Goal: Task Accomplishment & Management: Complete application form

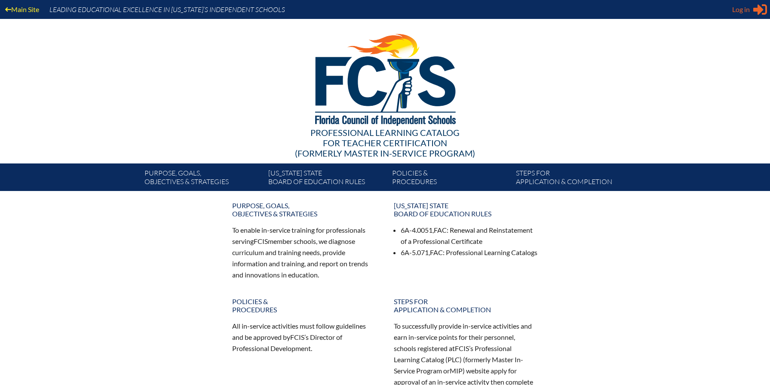
click at [749, 13] on span "Log in" at bounding box center [741, 9] width 18 height 10
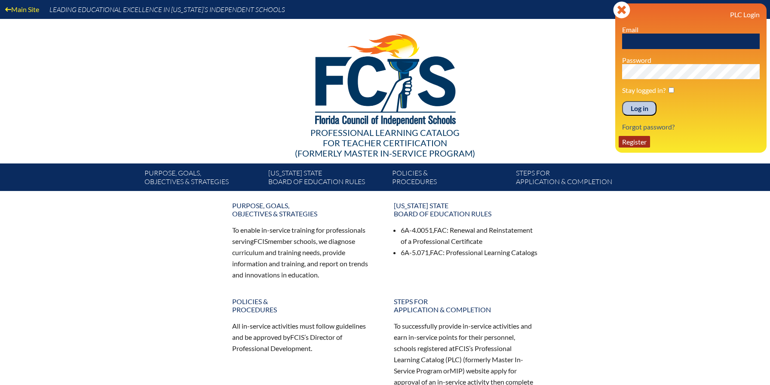
click at [646, 141] on link "Register" at bounding box center [633, 142] width 31 height 12
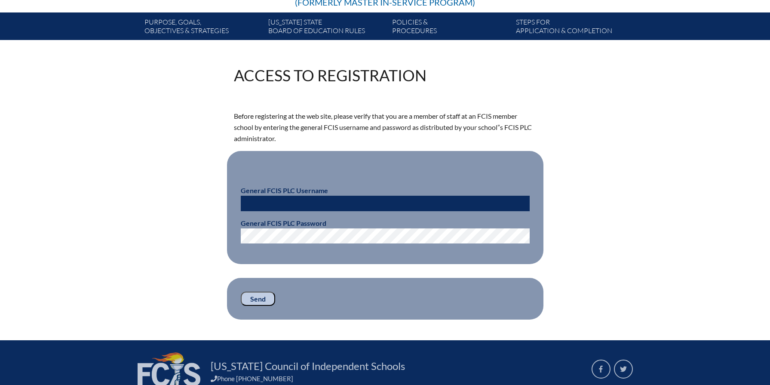
scroll to position [162, 0]
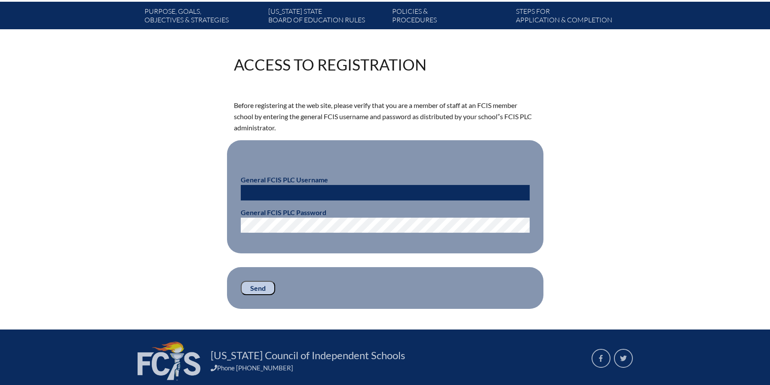
click at [282, 194] on input "text" at bounding box center [385, 192] width 289 height 15
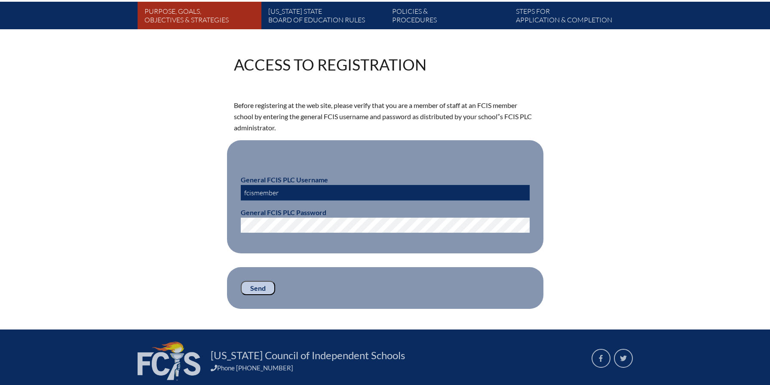
type input "fcismember"
click at [262, 283] on input "Send" at bounding box center [258, 288] width 34 height 15
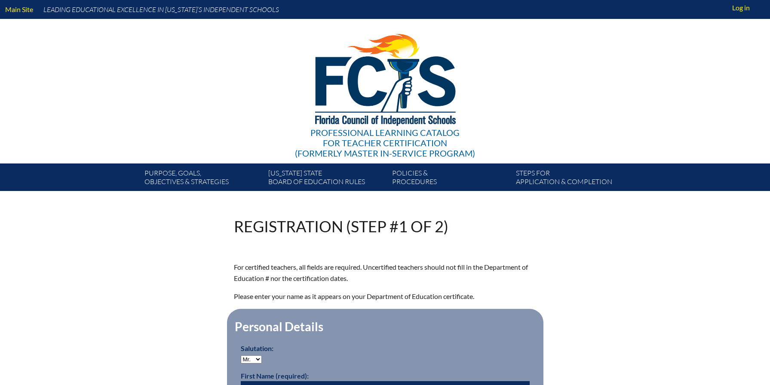
scroll to position [162, 0]
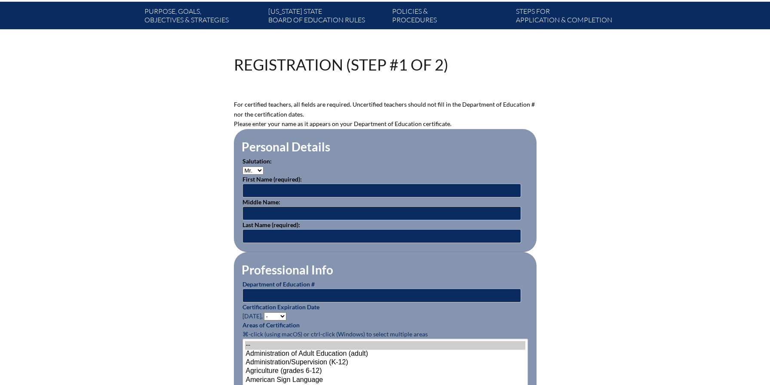
click at [260, 169] on select "Mr. Mrs. Ms. Dr. Rev." at bounding box center [252, 170] width 21 height 8
select select "Ms."
click at [242, 166] on select "Mr. Mrs. Ms. Dr. Rev." at bounding box center [252, 170] width 21 height 8
click at [257, 192] on input "text" at bounding box center [381, 191] width 279 height 14
type input "Allison"
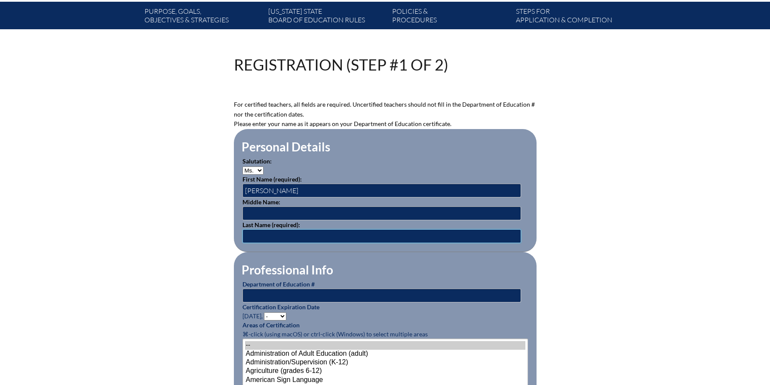
click at [260, 240] on input "text" at bounding box center [381, 236] width 279 height 14
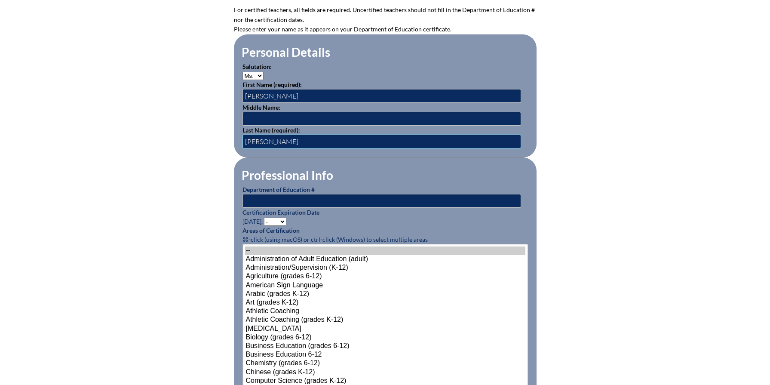
scroll to position [270, 0]
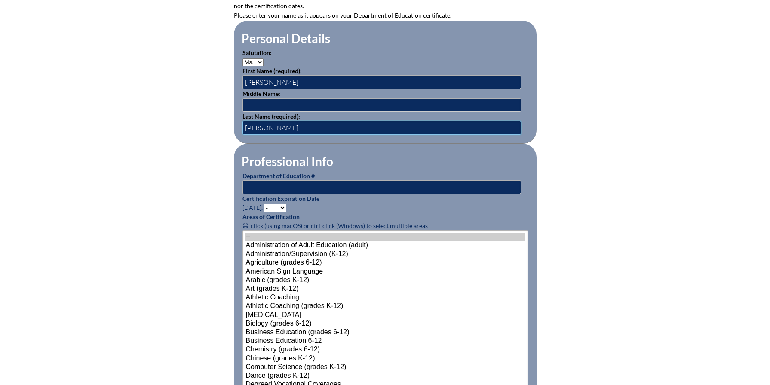
type input "Ingraham"
click at [308, 184] on input "text" at bounding box center [381, 187] width 279 height 14
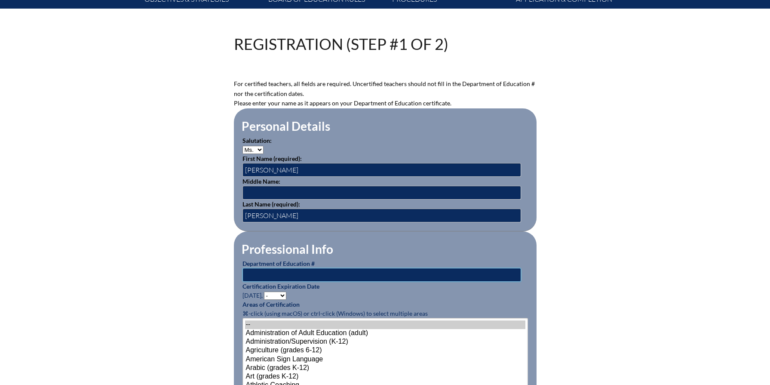
scroll to position [184, 0]
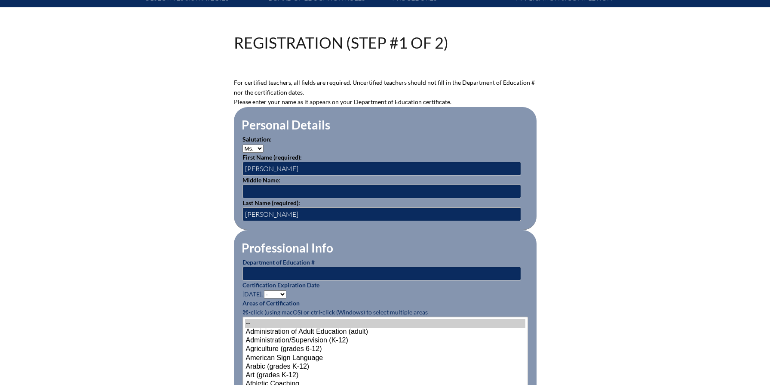
click at [279, 292] on select "- 2031 2030 2029 2028 2027 2026 2025 2024 2023 2022 2021 2020 2019 2018 2017 20…" at bounding box center [275, 294] width 22 height 8
select select "2028"
click at [265, 290] on select "- 2031 2030 2029 2028 2027 2026 2025 2024 2023 2022 2021 2020 2019 2018 2017 20…" at bounding box center [275, 294] width 22 height 8
click at [287, 270] on input "text" at bounding box center [381, 273] width 279 height 14
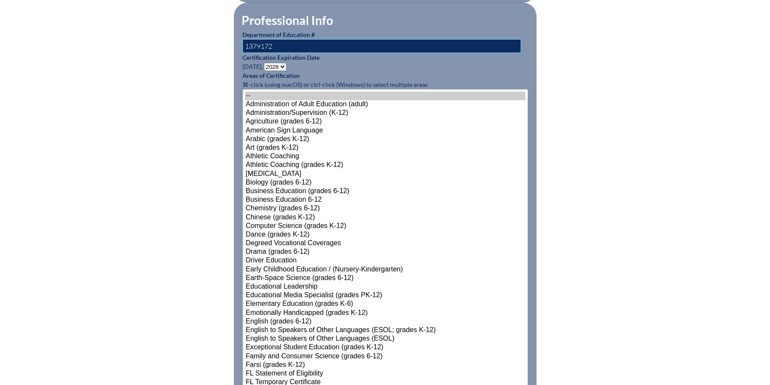
scroll to position [412, 0]
type input "1379172"
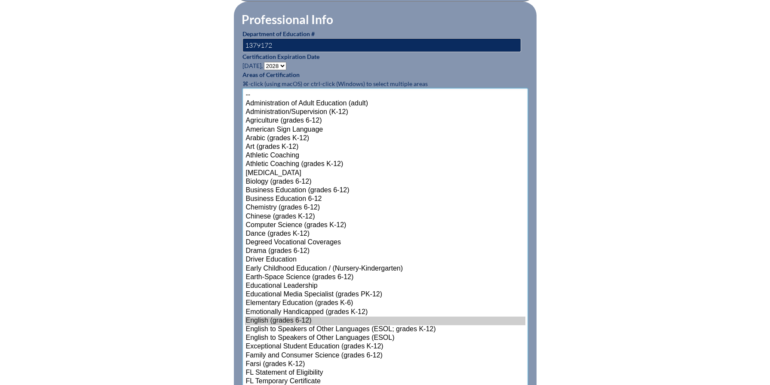
scroll to position [497, 0]
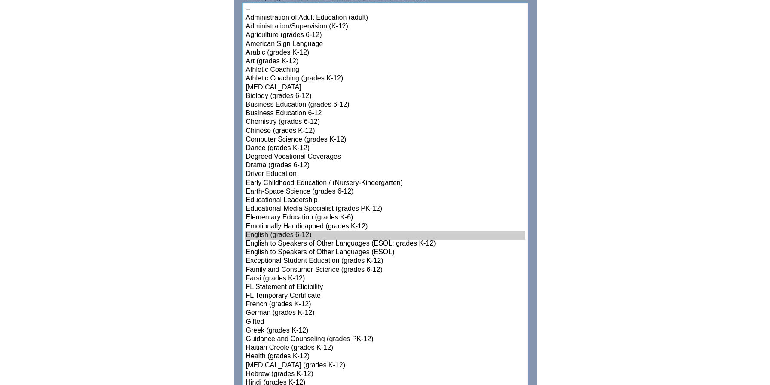
click at [275, 318] on option "Gifted" at bounding box center [385, 322] width 280 height 9
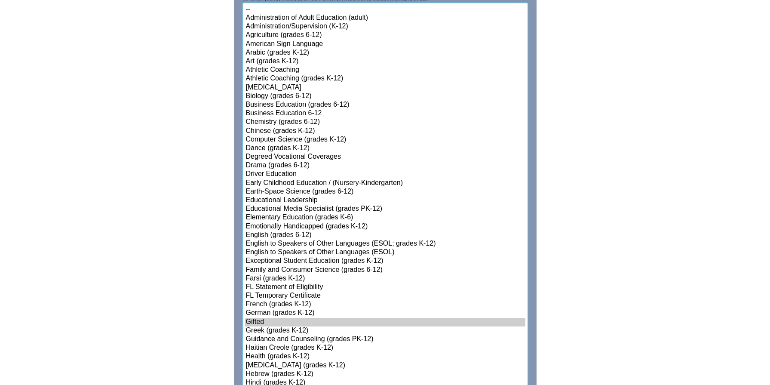
click at [318, 231] on option "English (grades 6-12)" at bounding box center [385, 235] width 280 height 9
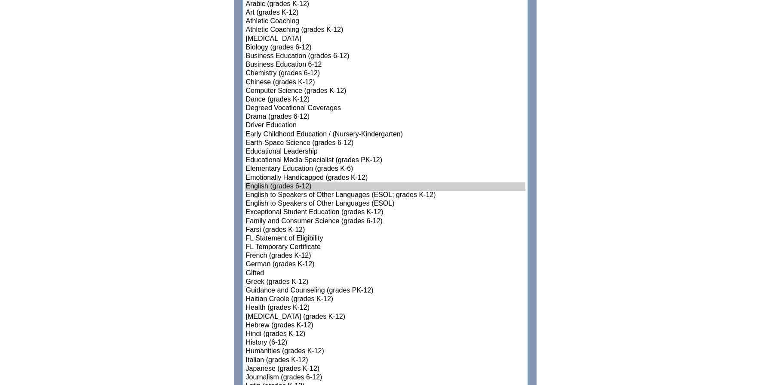
scroll to position [547, 0]
click at [265, 268] on option "Gifted" at bounding box center [385, 272] width 280 height 9
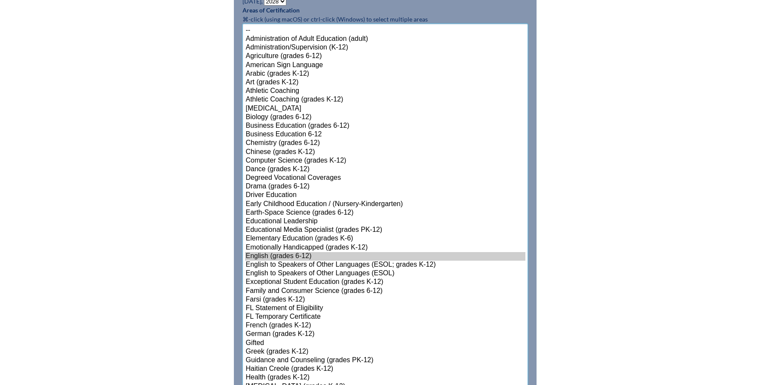
scroll to position [476, 0]
select select"]"] "15140"
click at [279, 274] on option "English to Speakers of Other Languages (ESOL)" at bounding box center [385, 273] width 280 height 9
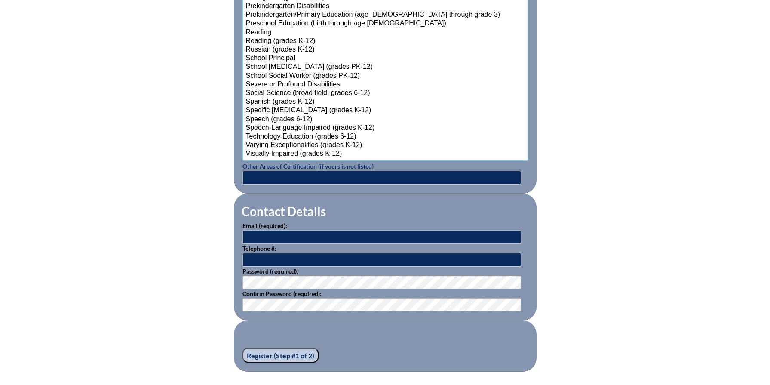
scroll to position [1066, 0]
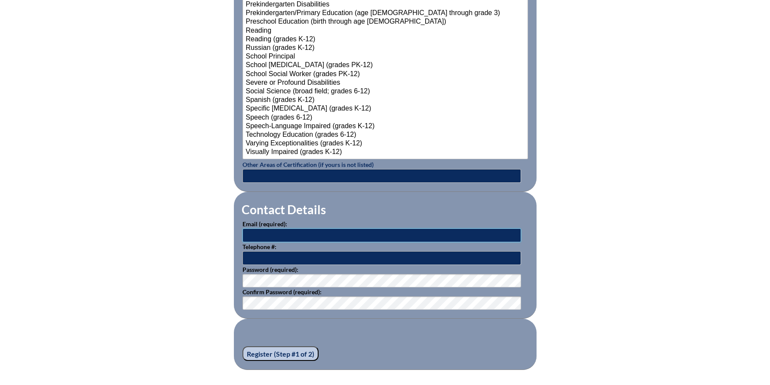
click at [327, 230] on input "text" at bounding box center [381, 235] width 279 height 14
type input "a"
type input "[EMAIL_ADDRESS][DOMAIN_NAME]"
click at [317, 251] on input "text" at bounding box center [381, 258] width 279 height 14
type input "9"
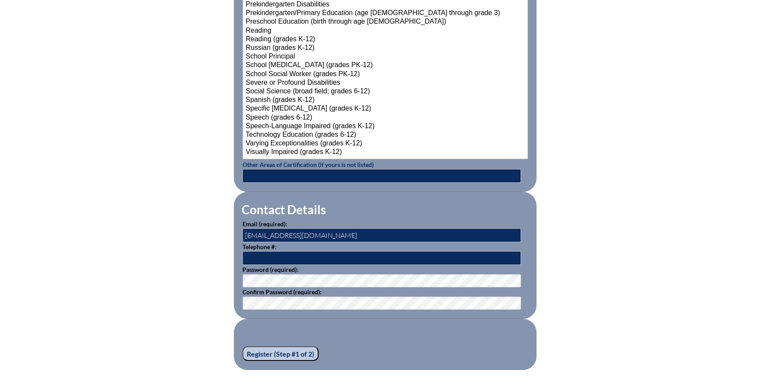
click at [306, 353] on input "Register (Step #1 of 2)" at bounding box center [280, 353] width 76 height 15
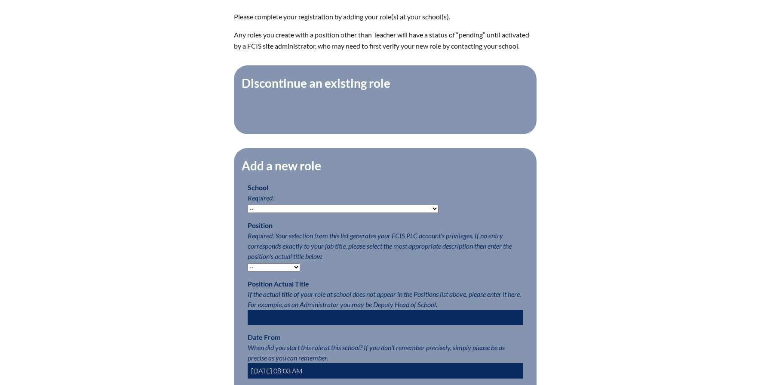
scroll to position [276, 0]
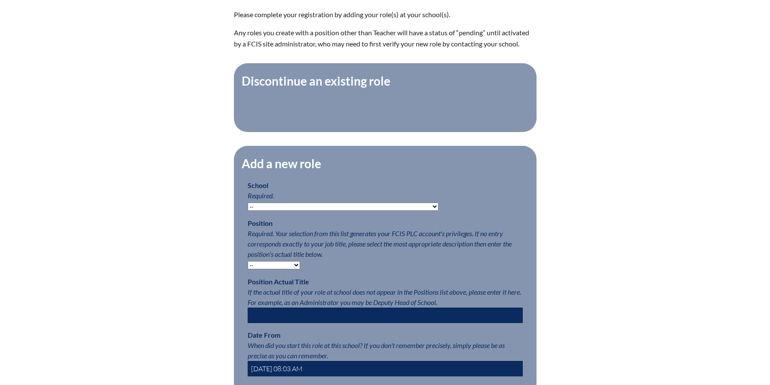
click at [356, 205] on select "-- Autism Inspired Academy Academy at Ocean Reef Academy at the Lakes Academy P…" at bounding box center [343, 206] width 191 height 8
select select "20290"
click at [248, 202] on select "-- Autism Inspired Academy Academy at Ocean Reef Academy at the Lakes Academy P…" at bounding box center [343, 206] width 191 height 8
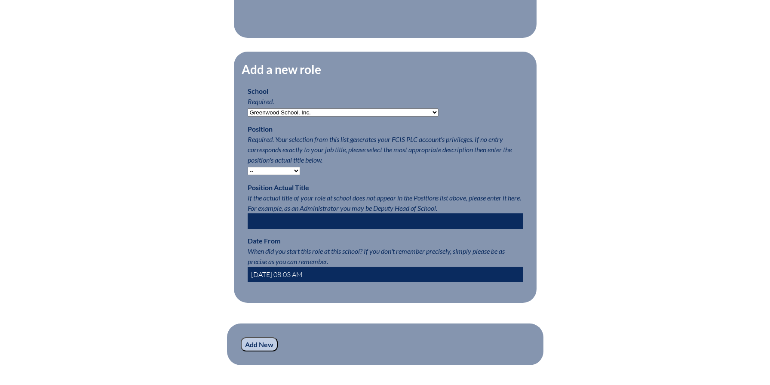
scroll to position [373, 0]
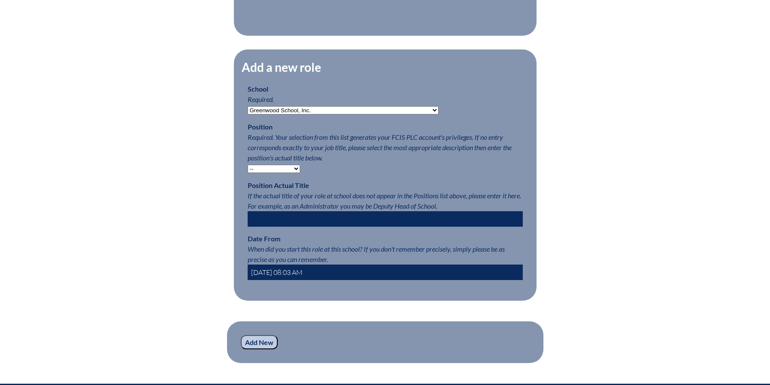
click at [290, 167] on select "-- Teacher PLC Coordinator Head of School Administrator" at bounding box center [274, 169] width 52 height 8
select select "15563"
click at [248, 165] on select "-- Teacher PLC Coordinator Head of School Administrator" at bounding box center [274, 169] width 52 height 8
click at [332, 215] on input "text" at bounding box center [385, 218] width 275 height 15
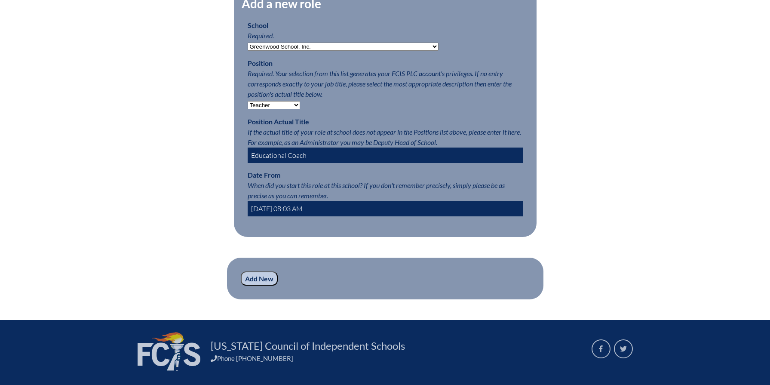
scroll to position [437, 0]
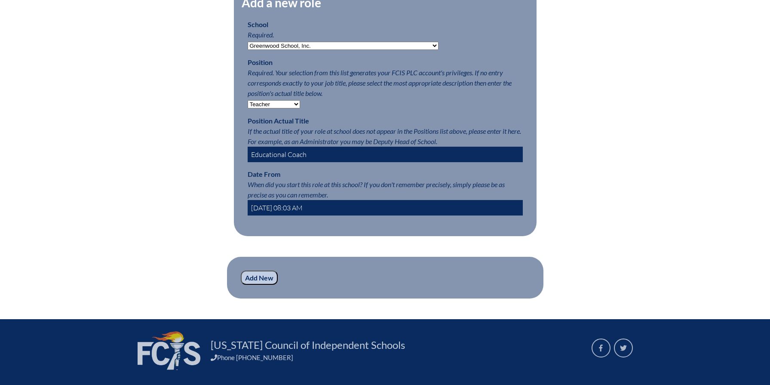
type input "Educational Coach"
click at [267, 274] on input "Add New" at bounding box center [259, 277] width 37 height 15
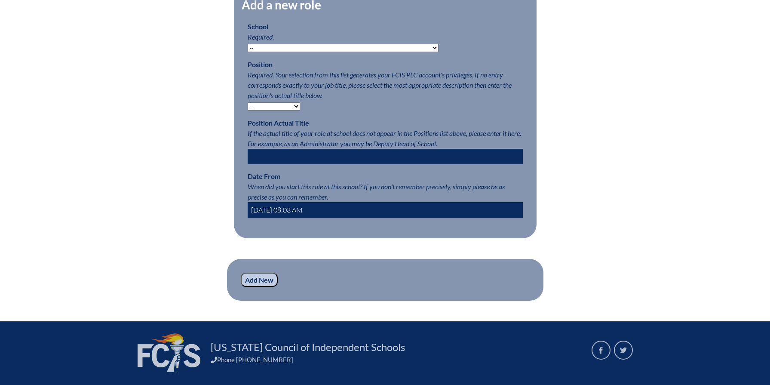
scroll to position [527, 0]
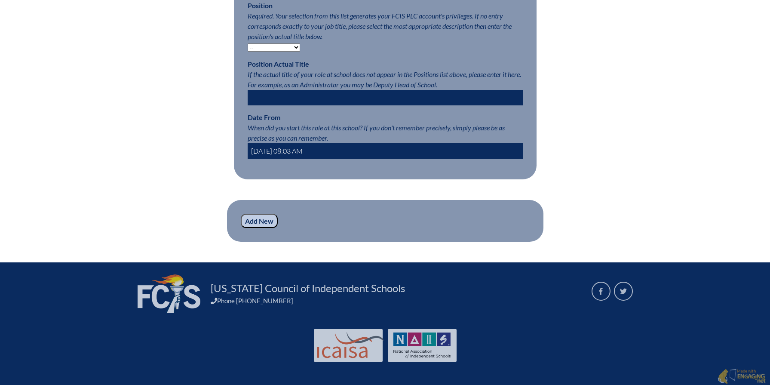
click at [283, 150] on input "2025-08-27 08:03 AM" at bounding box center [385, 150] width 275 height 15
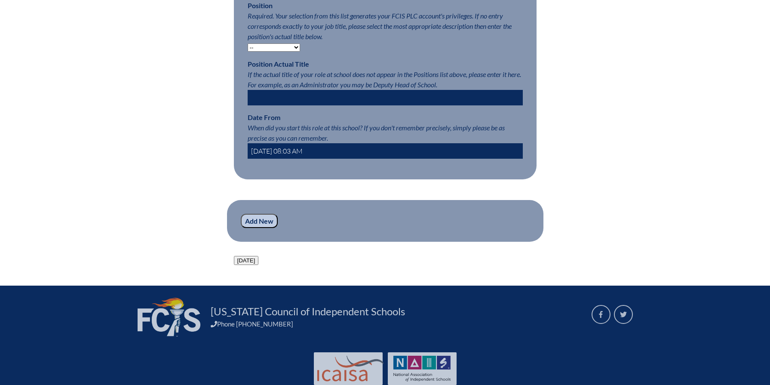
click at [288, 148] on input "2025-08-27 08:03 AM" at bounding box center [385, 150] width 275 height 15
click at [277, 148] on input "2025-08-27" at bounding box center [385, 150] width 275 height 15
type input "2025-07-28"
click at [481, 260] on div "Today" at bounding box center [385, 259] width 303 height 9
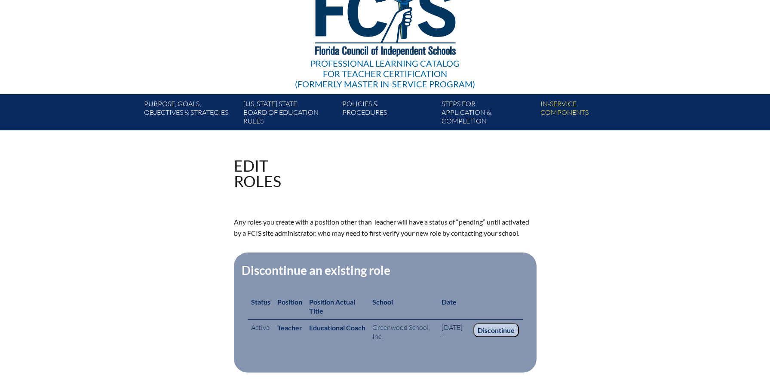
scroll to position [0, 0]
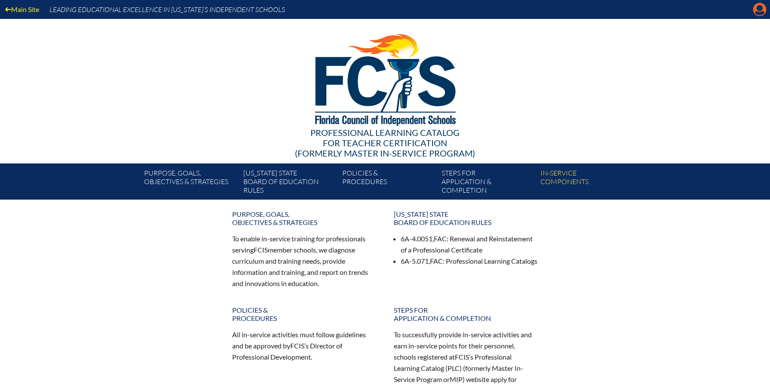
click at [760, 15] on icon "Manage account" at bounding box center [760, 10] width 14 height 14
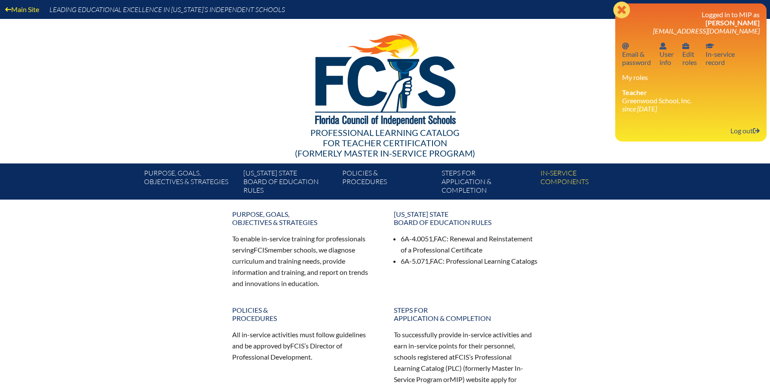
click at [627, 6] on icon at bounding box center [621, 9] width 17 height 17
